Goal: Task Accomplishment & Management: Use online tool/utility

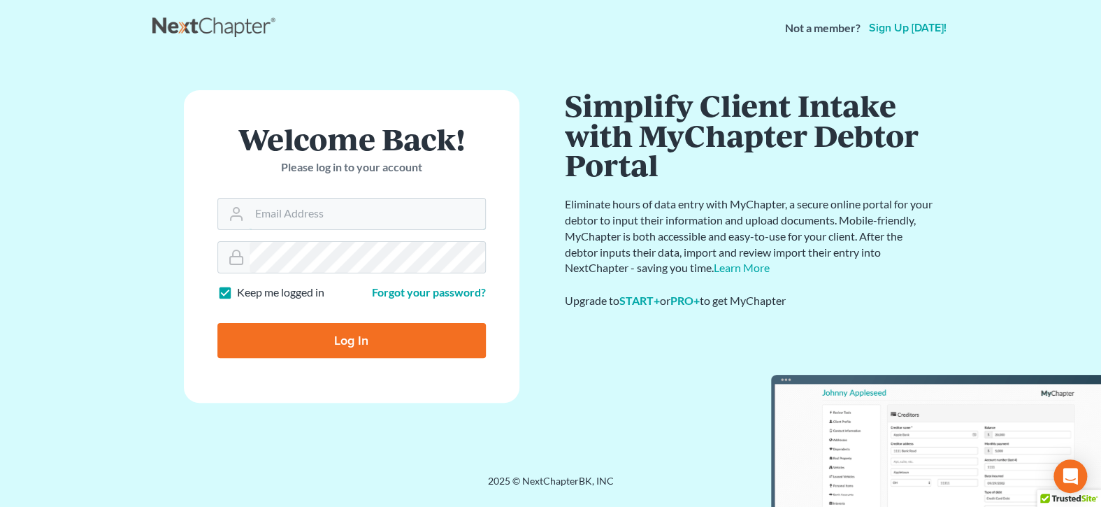
type input "[EMAIL_ADDRESS][DOMAIN_NAME]"
click at [406, 346] on input "Log In" at bounding box center [351, 340] width 268 height 35
type input "Thinking..."
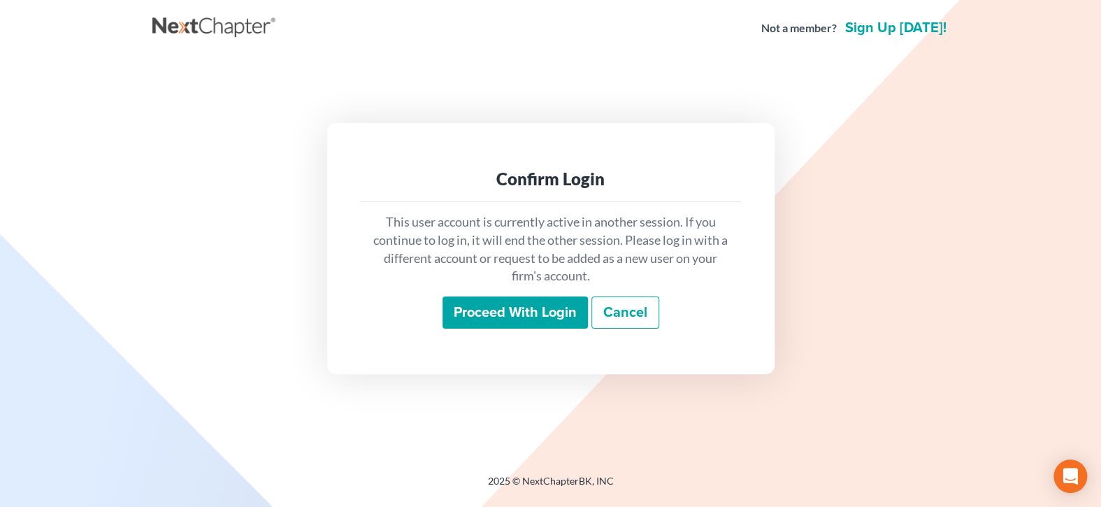
click at [495, 321] on input "Proceed with login" at bounding box center [514, 312] width 145 height 32
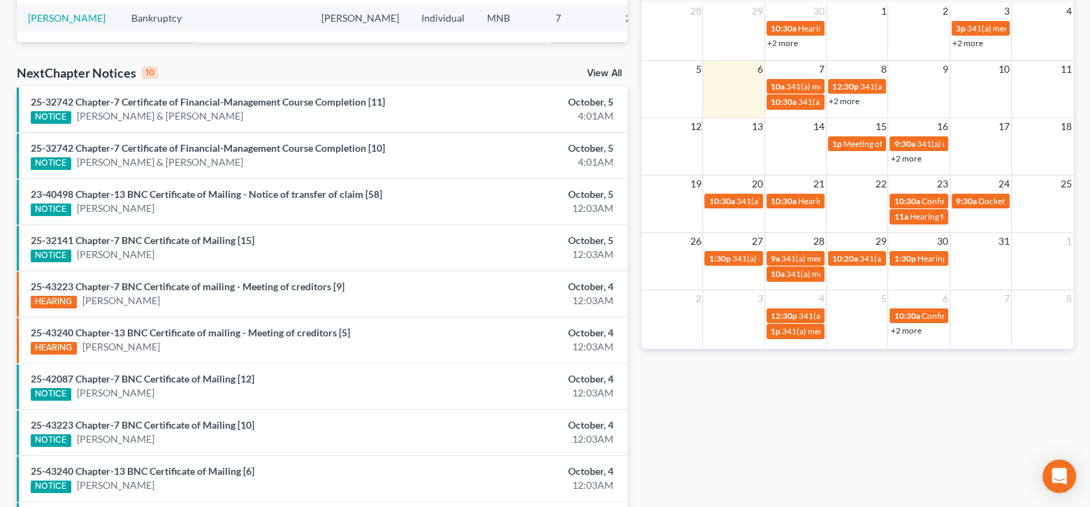
scroll to position [419, 0]
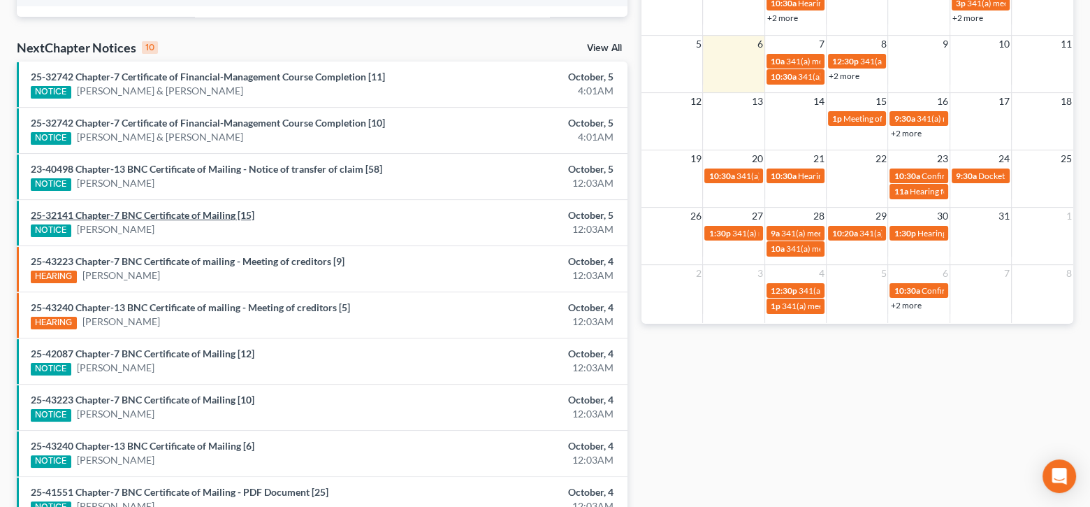
click at [222, 215] on link "25-32141 Chapter-7 BNC Certificate of Mailing [15]" at bounding box center [143, 215] width 224 height 12
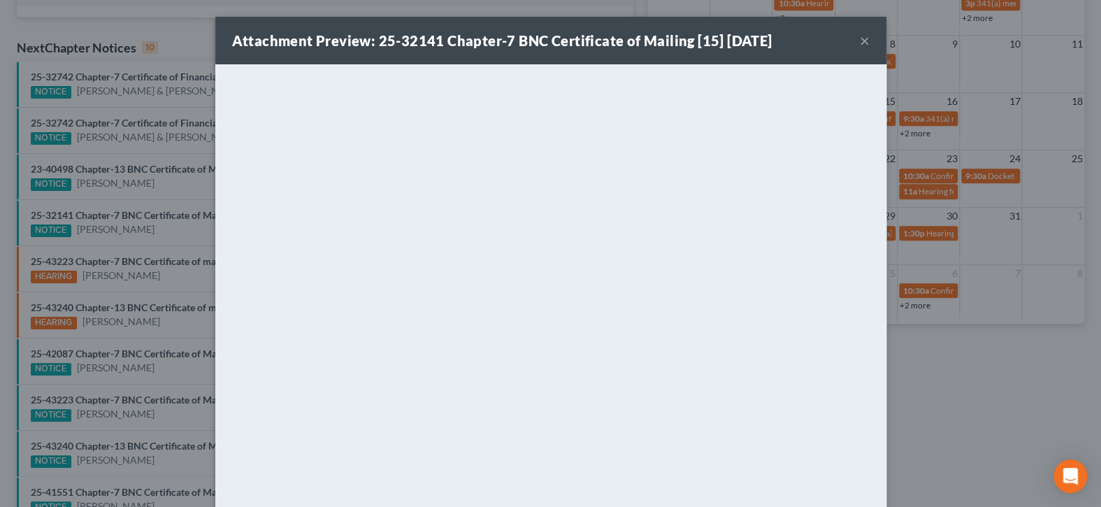
click at [860, 42] on button "×" at bounding box center [865, 40] width 10 height 17
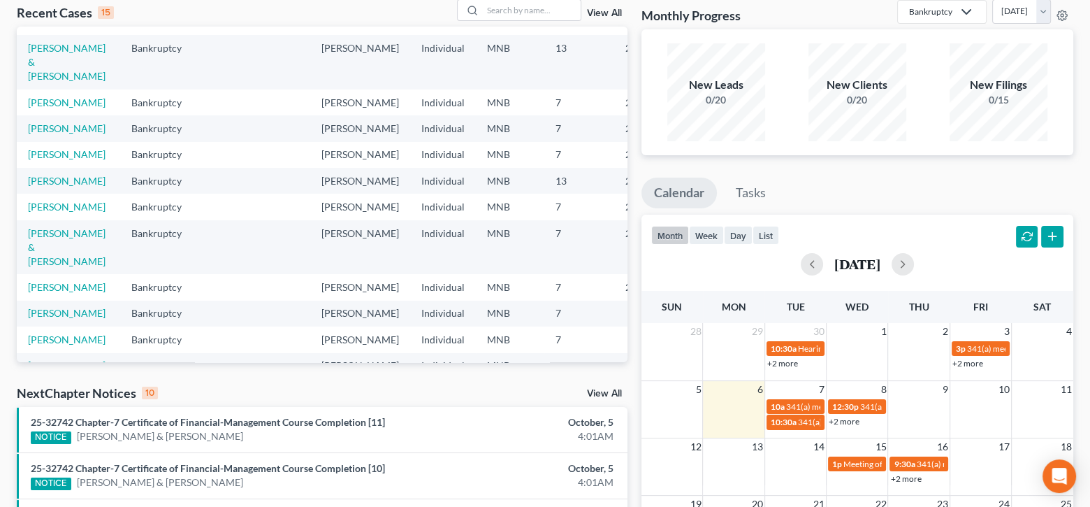
scroll to position [0, 0]
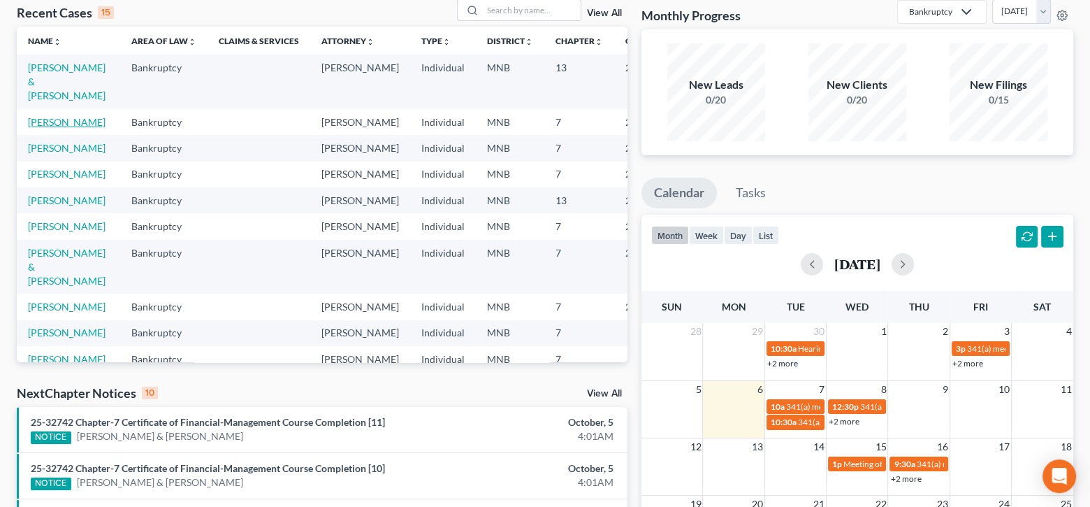
click at [50, 122] on link "[PERSON_NAME]" at bounding box center [67, 122] width 78 height 12
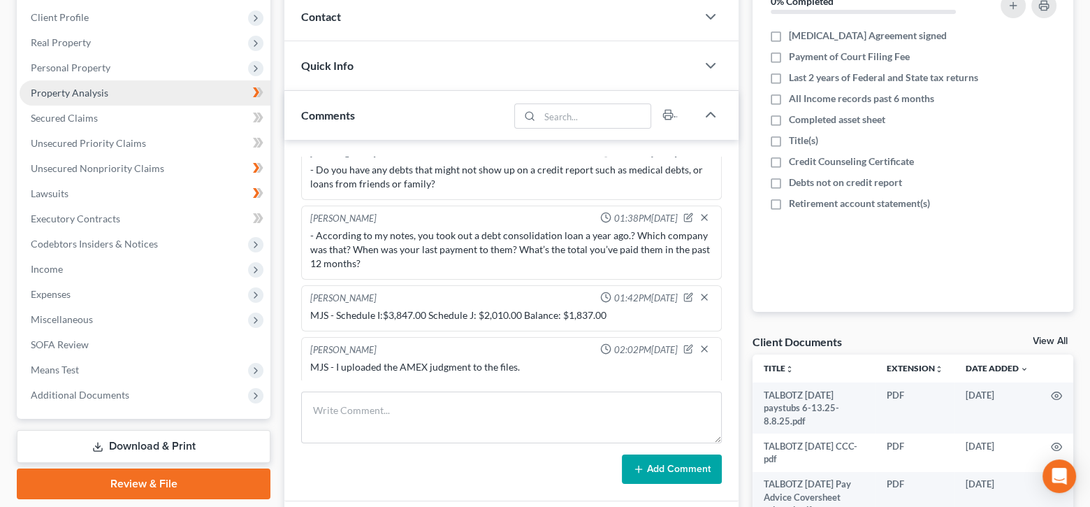
scroll to position [216, 0]
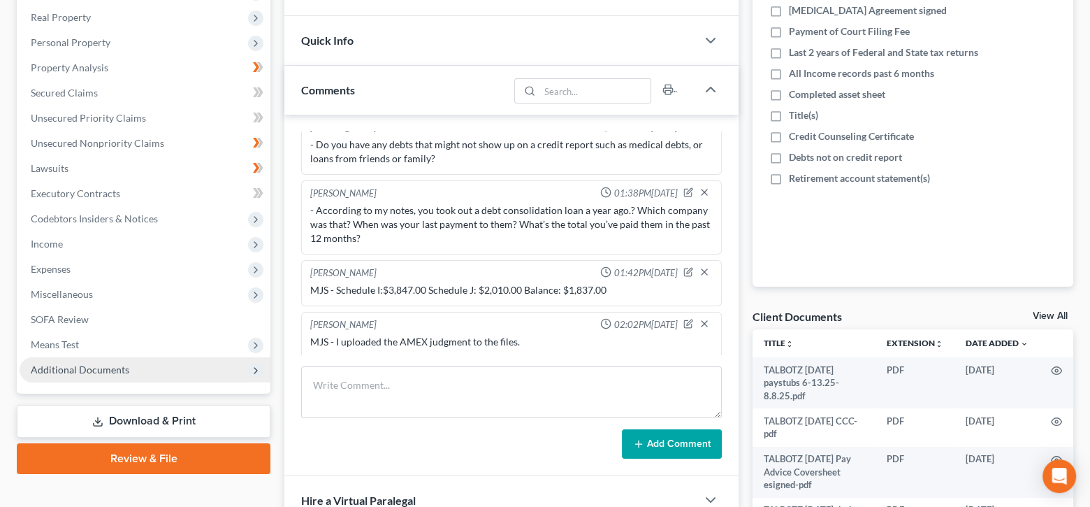
click at [124, 366] on span "Additional Documents" at bounding box center [80, 369] width 99 height 12
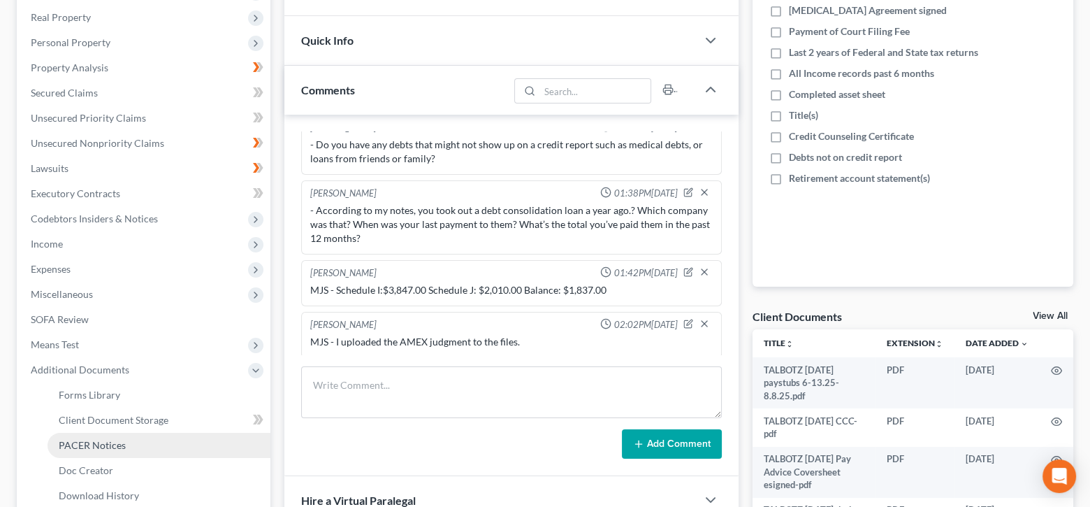
click at [152, 450] on link "PACER Notices" at bounding box center [159, 445] width 223 height 25
